Goal: Check status: Check status

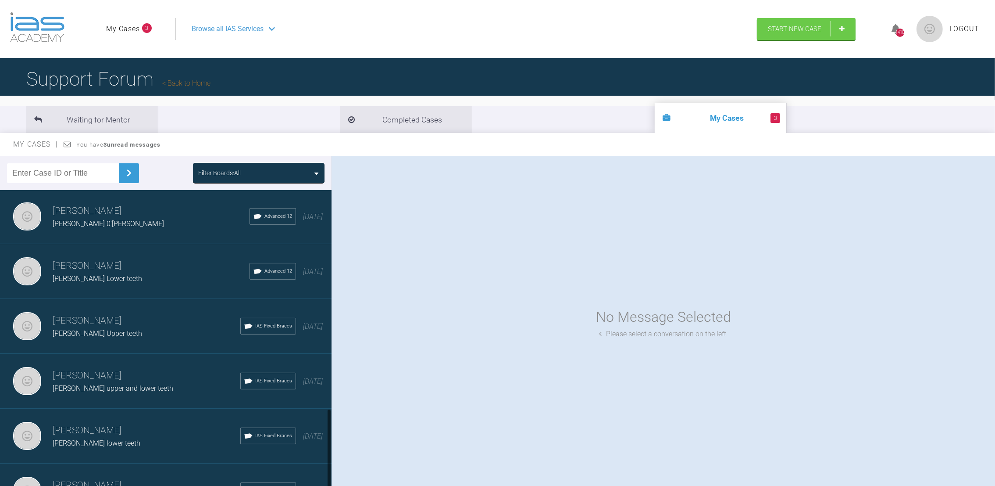
scroll to position [811, 0]
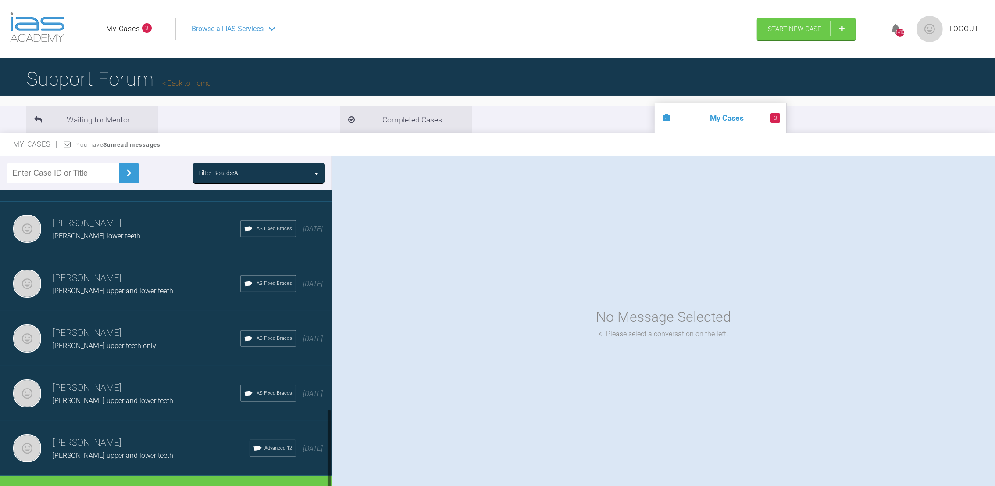
drag, startPoint x: 329, startPoint y: 218, endPoint x: 322, endPoint y: 502, distance: 283.5
click at [322, 485] on html "My Cases 3 Logout Browse all IAS Services Start New Case 1410 Logout Support Fo…" at bounding box center [497, 288] width 995 height 577
click at [175, 476] on div "Load more" at bounding box center [171, 489] width 342 height 27
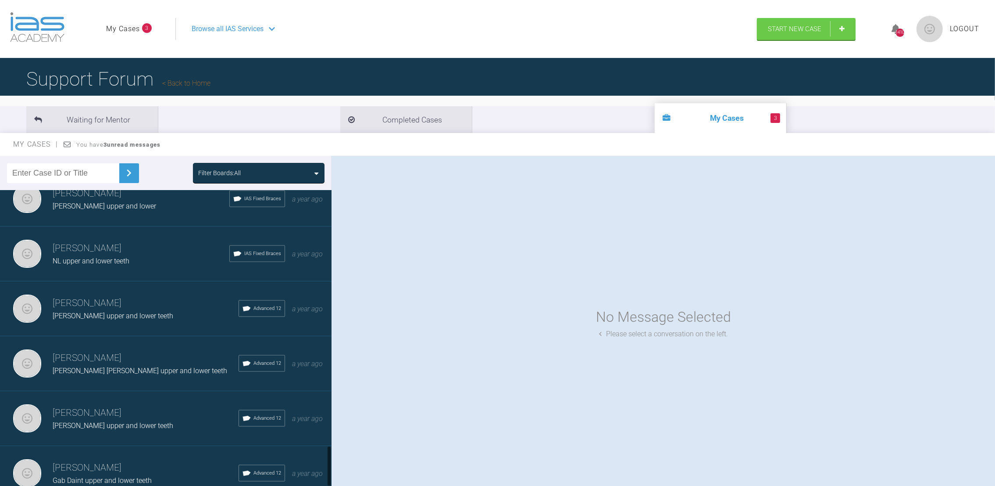
scroll to position [1896, 0]
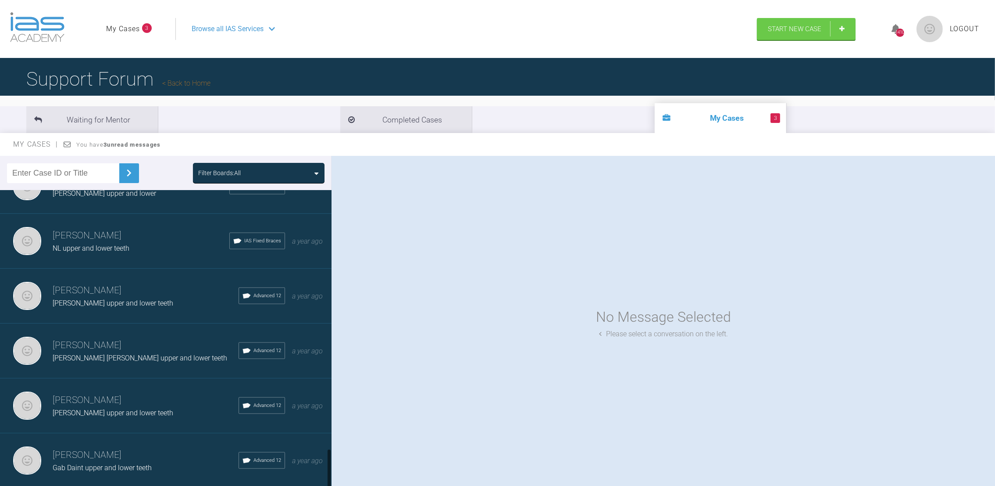
drag, startPoint x: 329, startPoint y: 322, endPoint x: 329, endPoint y: 478, distance: 156.6
click at [329, 478] on div at bounding box center [329, 468] width 3 height 41
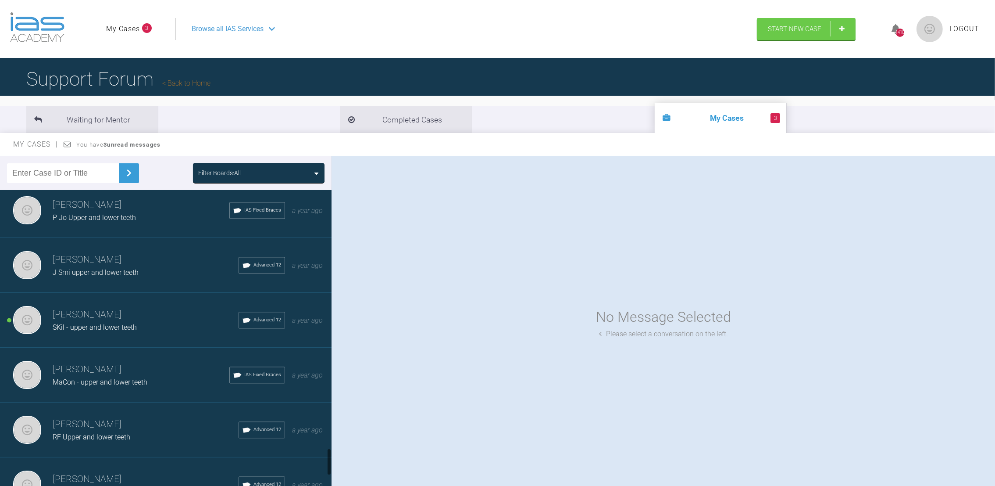
scroll to position [2823, 0]
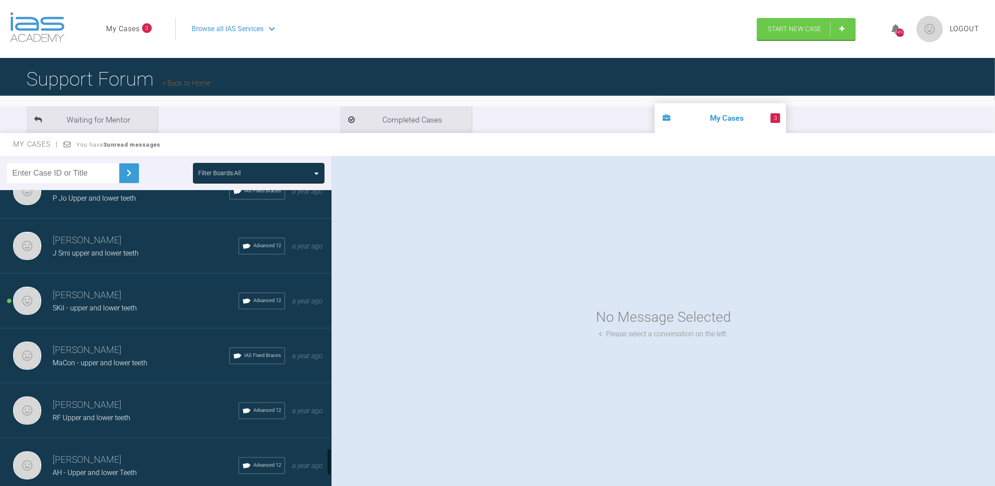
drag, startPoint x: 329, startPoint y: 366, endPoint x: 340, endPoint y: 450, distance: 85.1
click at [340, 450] on div "Filter Boards: All Neil Fearns Col Nik upper and lower teeth IAS Fixed Braces 1…" at bounding box center [497, 329] width 995 height 346
click at [130, 412] on div "RF Upper and lower teeth" at bounding box center [146, 417] width 186 height 11
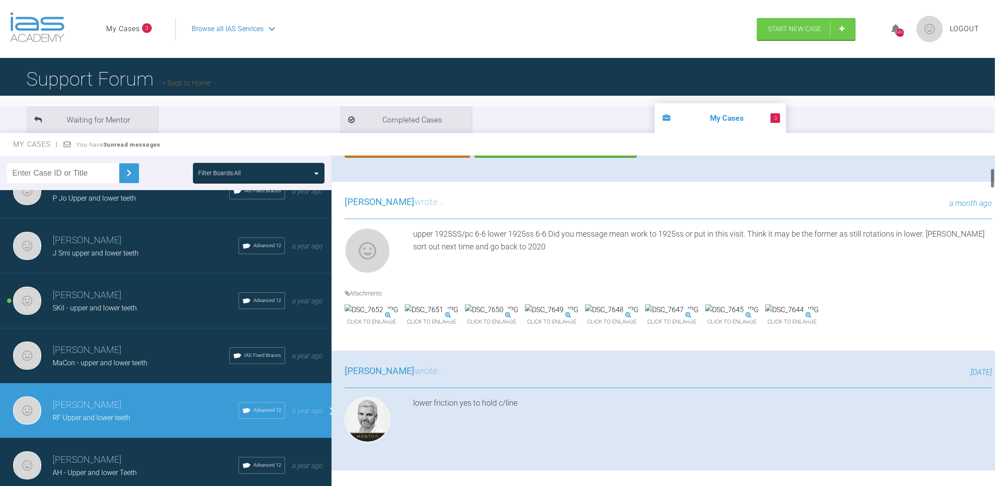
drag, startPoint x: 992, startPoint y: 165, endPoint x: 994, endPoint y: 177, distance: 12.5
click at [994, 177] on div at bounding box center [992, 178] width 3 height 20
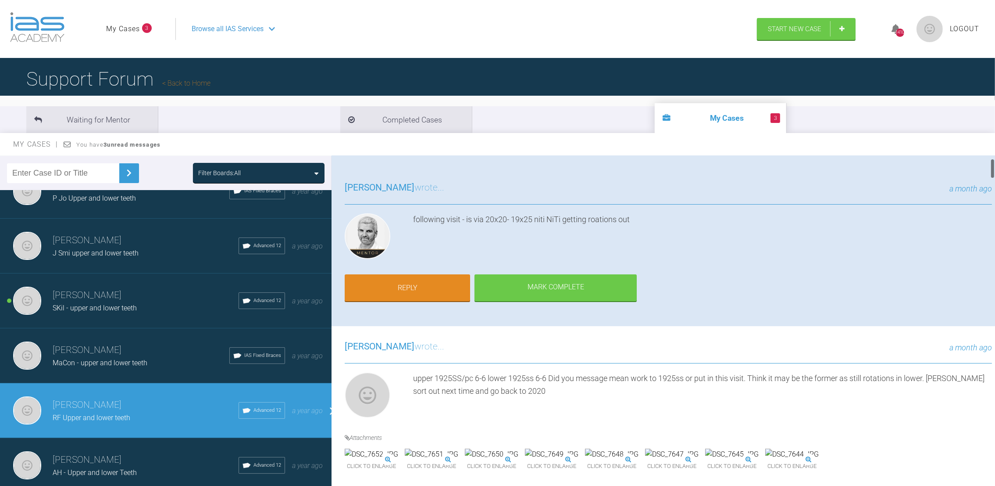
scroll to position [64, 0]
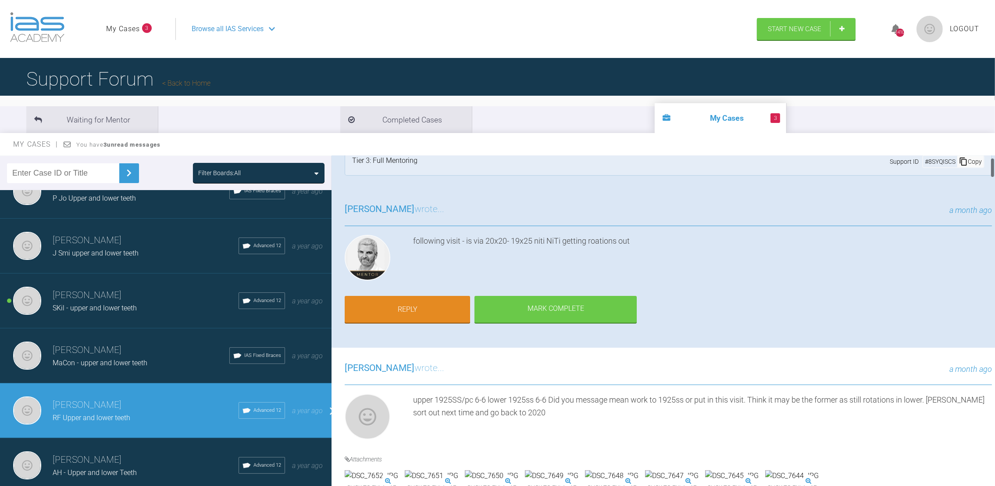
drag, startPoint x: 993, startPoint y: 176, endPoint x: 994, endPoint y: 165, distance: 10.5
click at [994, 165] on div at bounding box center [992, 167] width 3 height 20
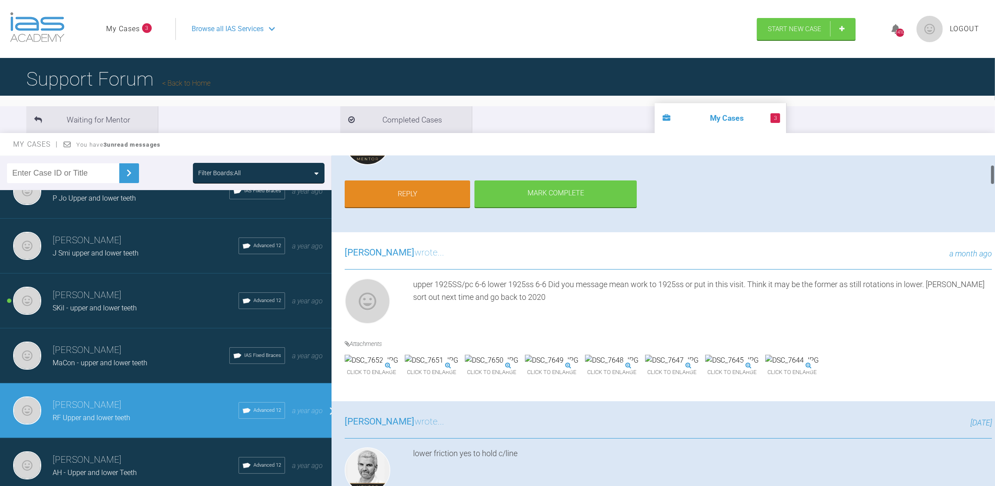
scroll to position [144, 0]
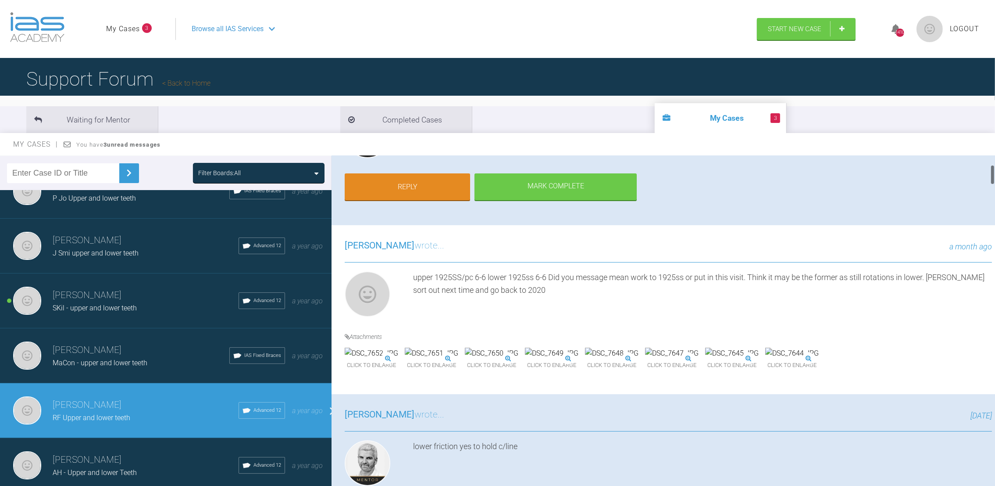
drag, startPoint x: 992, startPoint y: 166, endPoint x: 994, endPoint y: 172, distance: 6.5
click at [994, 172] on div at bounding box center [992, 175] width 3 height 20
click at [639, 359] on img at bounding box center [612, 352] width 54 height 11
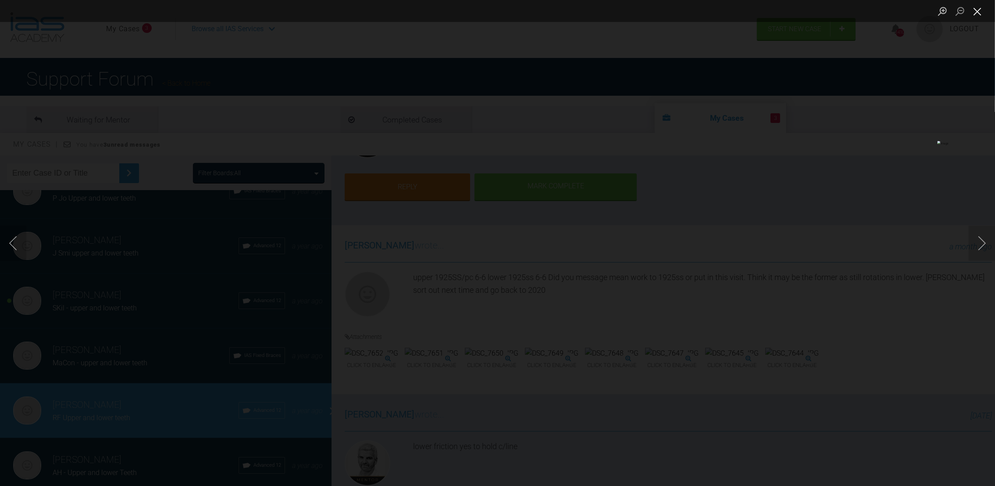
click at [980, 11] on button "Close lightbox" at bounding box center [978, 11] width 18 height 15
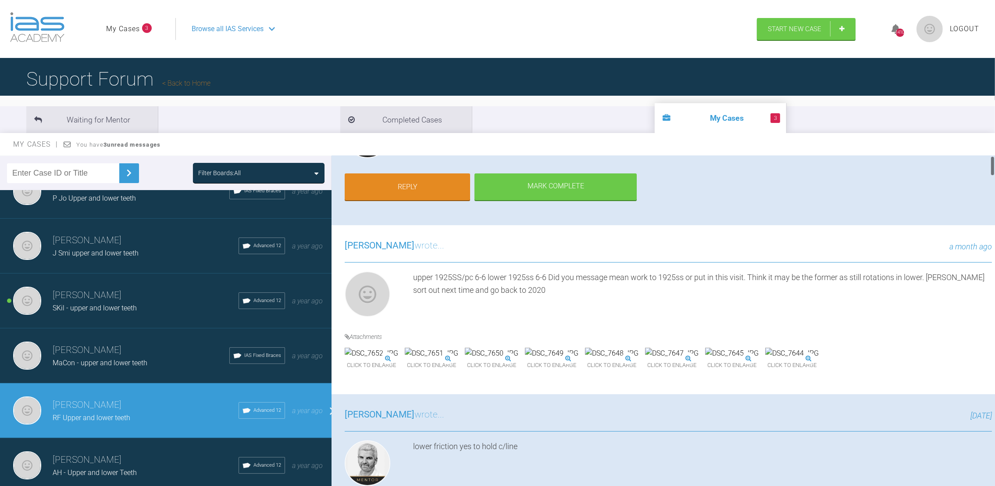
scroll to position [0, 0]
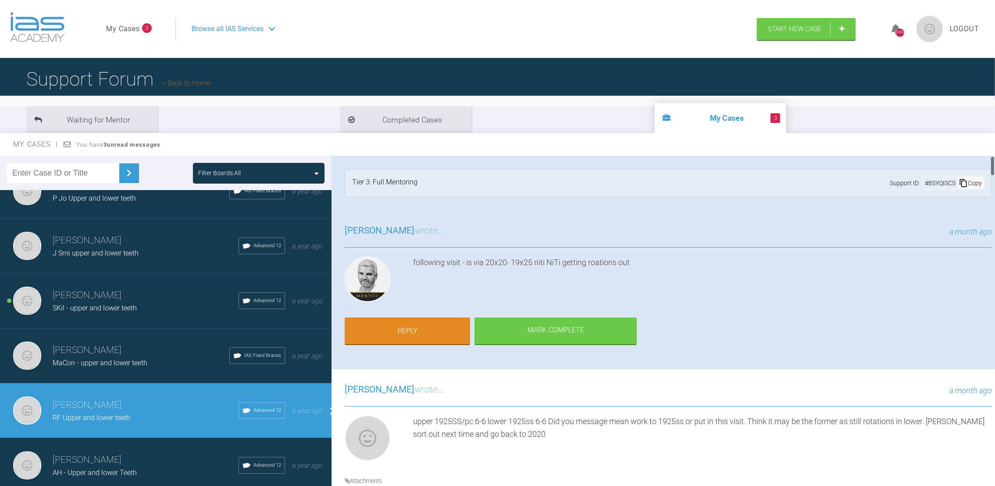
drag, startPoint x: 993, startPoint y: 171, endPoint x: 993, endPoint y: 158, distance: 12.3
click at [993, 158] on div at bounding box center [992, 166] width 3 height 20
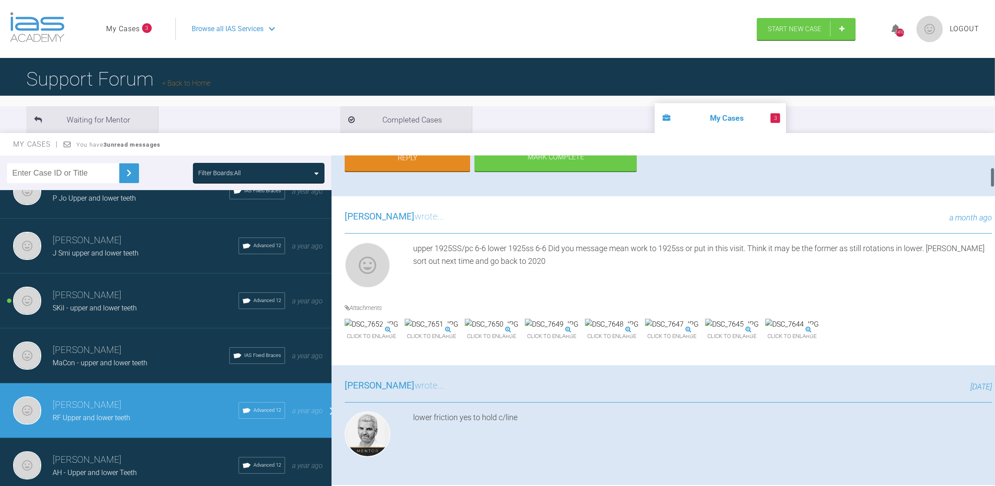
drag, startPoint x: 992, startPoint y: 164, endPoint x: 994, endPoint y: 176, distance: 12.4
click at [994, 176] on div at bounding box center [992, 177] width 3 height 20
